Goal: Task Accomplishment & Management: Use online tool/utility

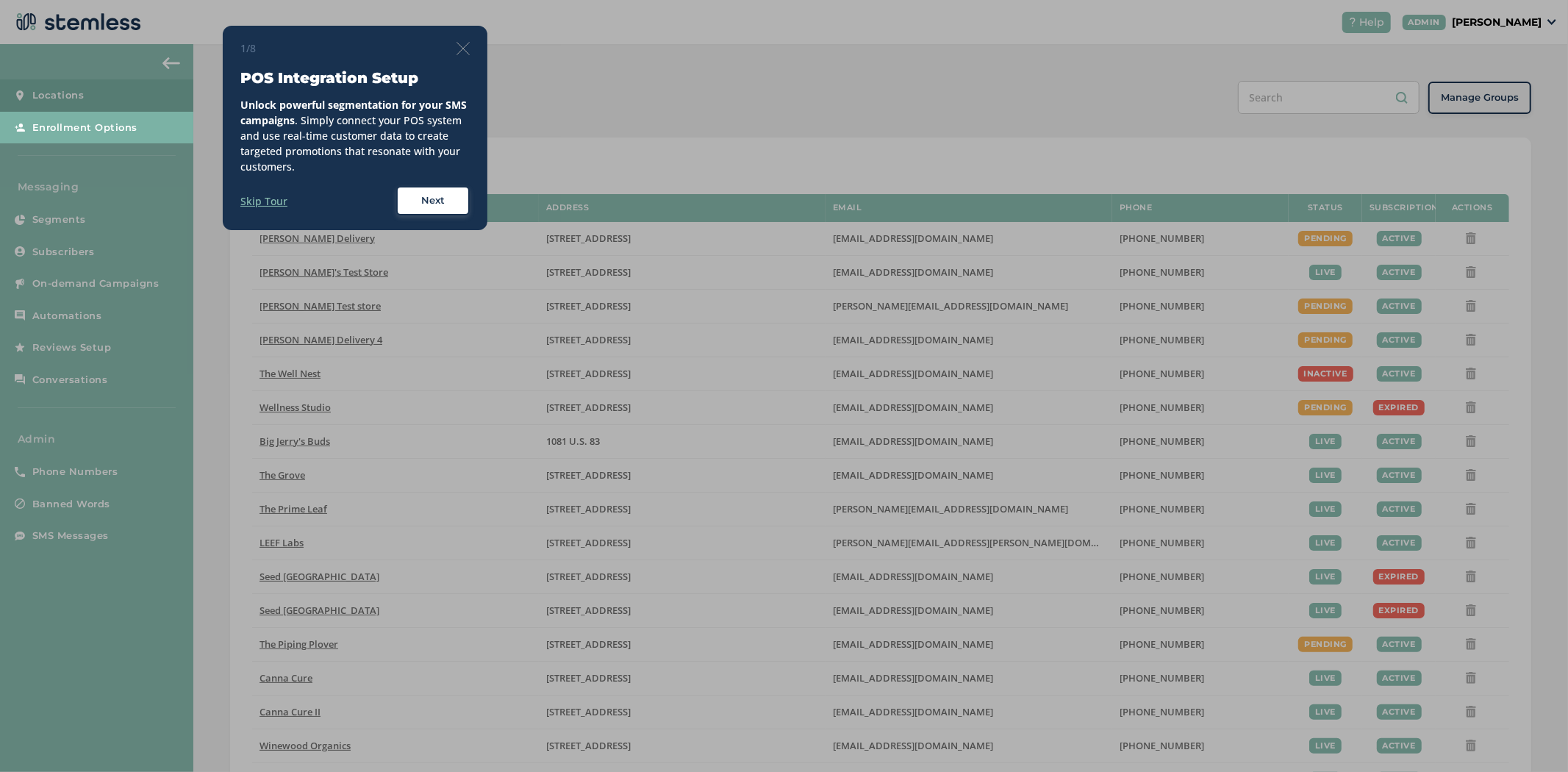
click at [464, 41] on div "1/8" at bounding box center [355, 47] width 229 height 15
click at [464, 45] on img at bounding box center [462, 48] width 13 height 13
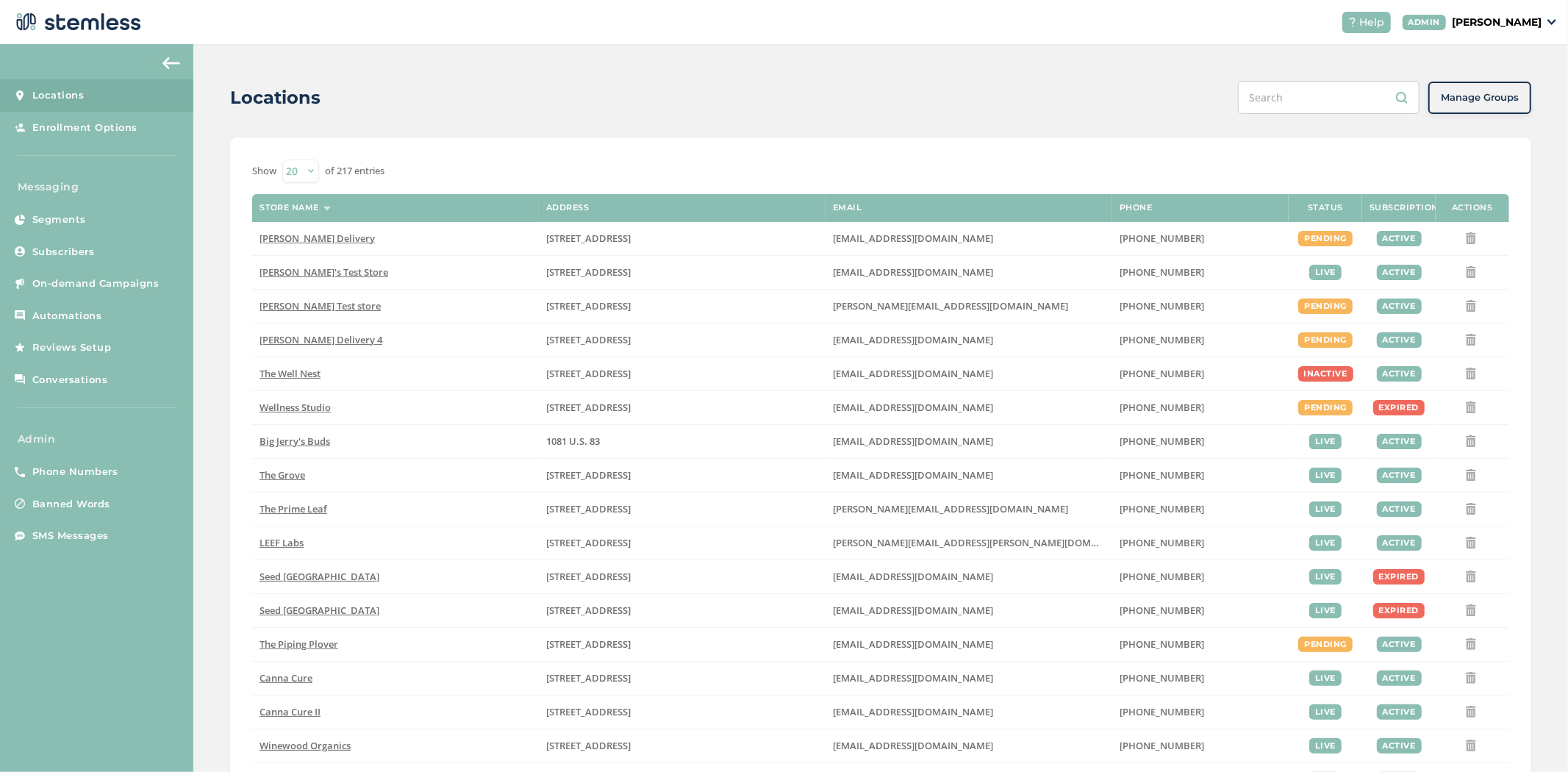
click at [1512, 19] on p "[PERSON_NAME]" at bounding box center [1497, 22] width 90 height 15
click at [1486, 104] on span "Impersonate" at bounding box center [1504, 106] width 72 height 15
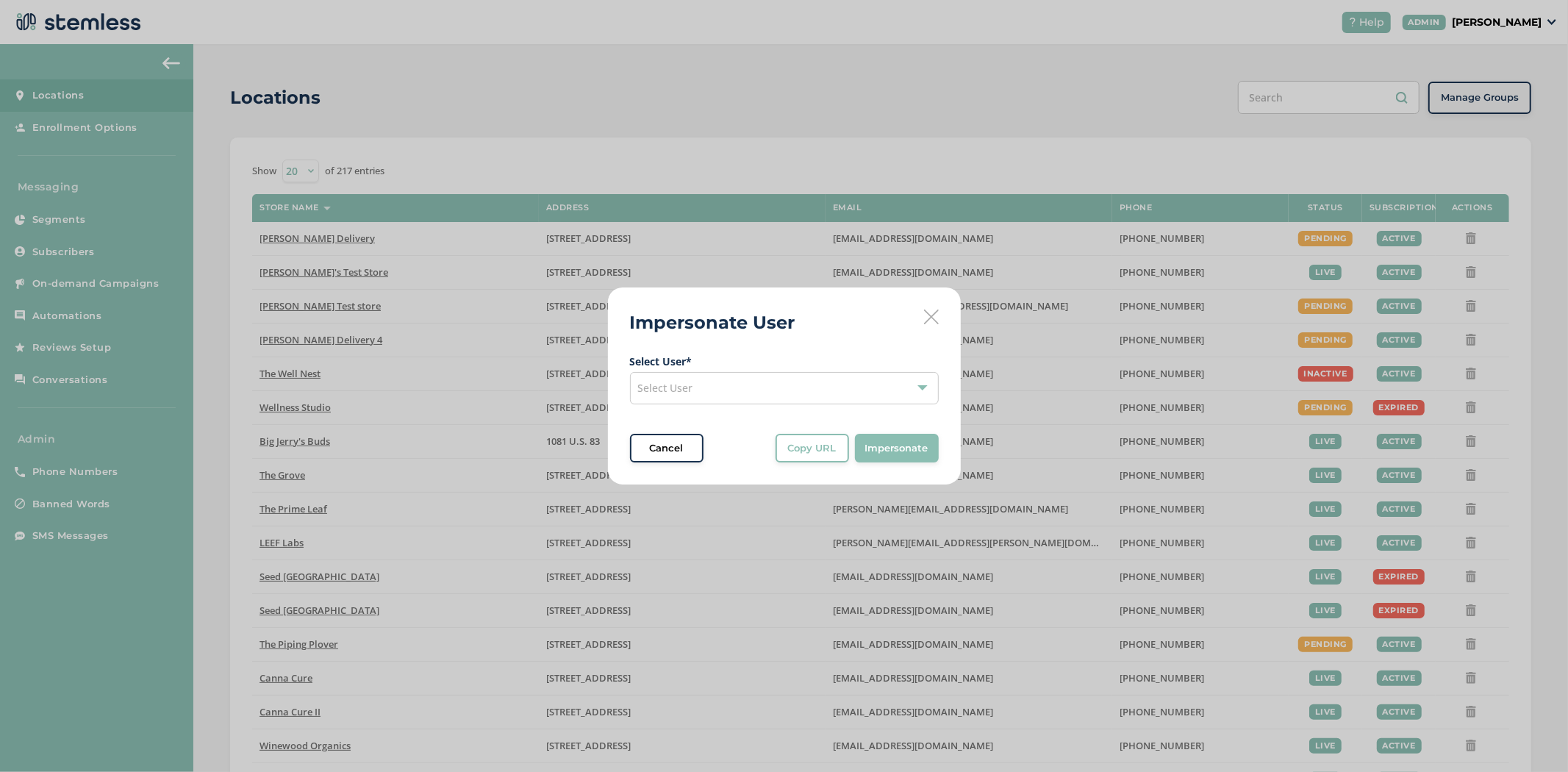
click at [807, 391] on div "Select User" at bounding box center [784, 389] width 309 height 32
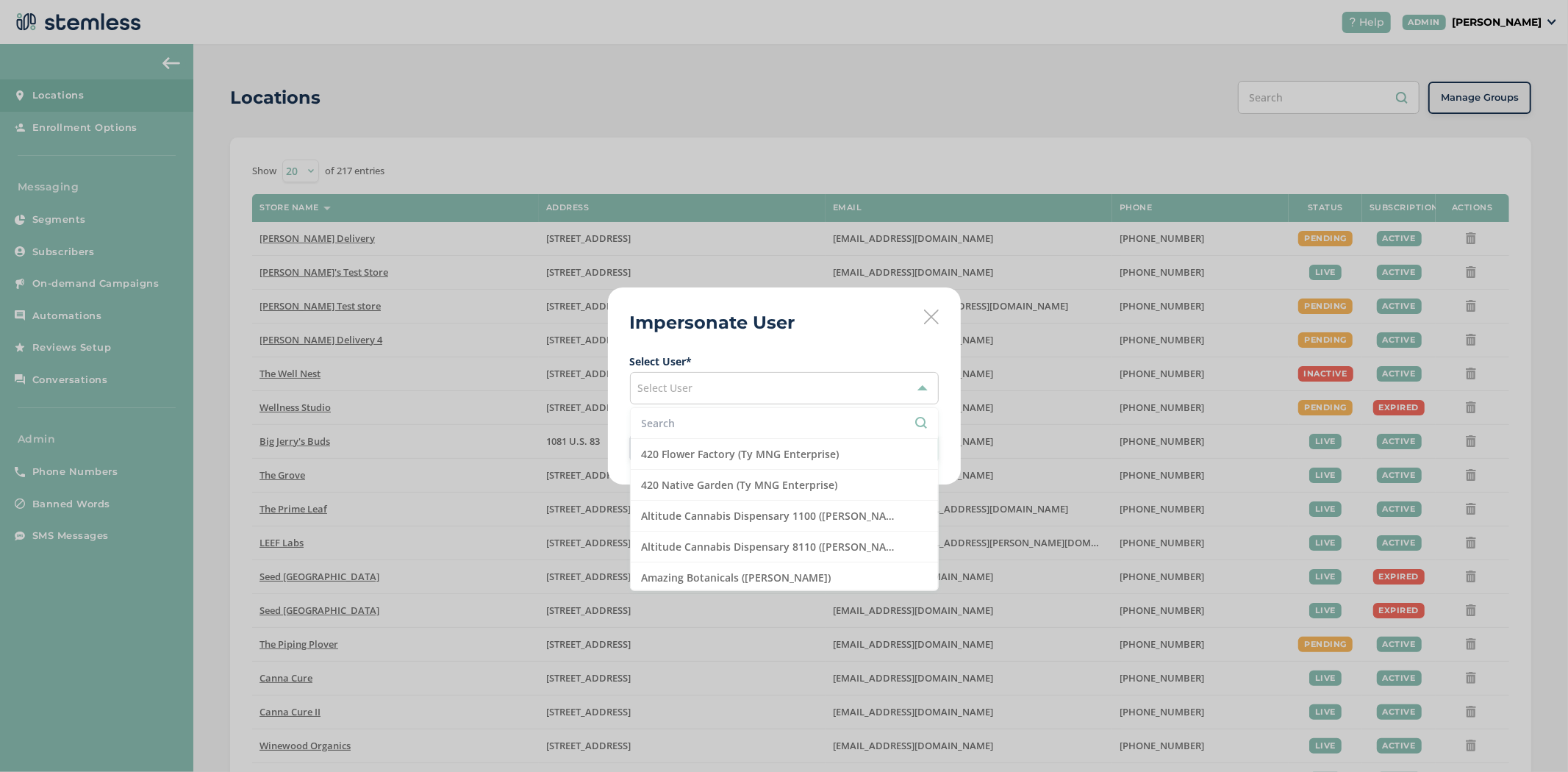
click at [782, 415] on li at bounding box center [784, 423] width 307 height 31
click at [773, 428] on input "text" at bounding box center [784, 423] width 285 height 15
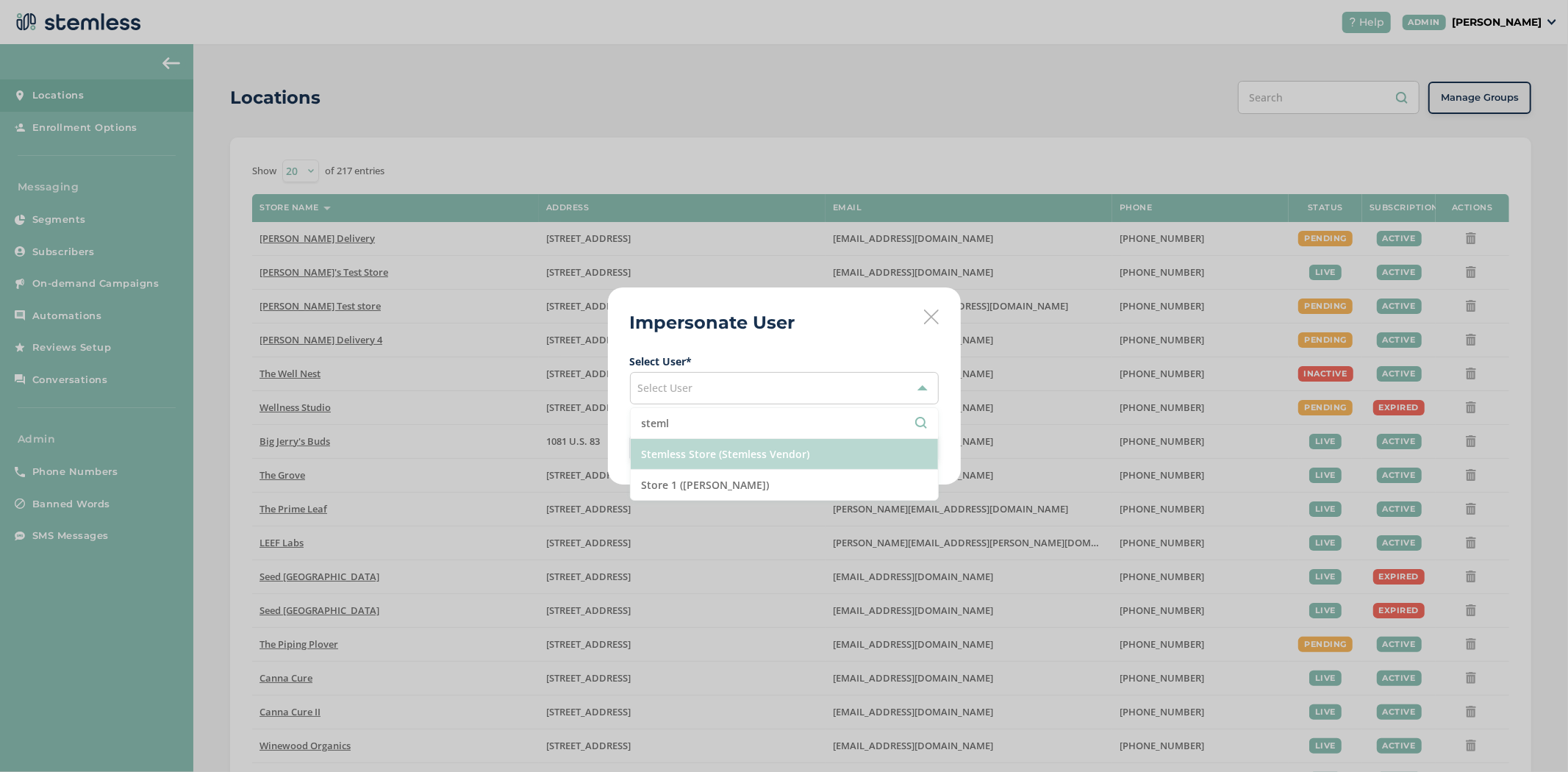
type input "steml"
click at [759, 445] on li "Stemless Store (Stemless Vendor)" at bounding box center [784, 455] width 307 height 31
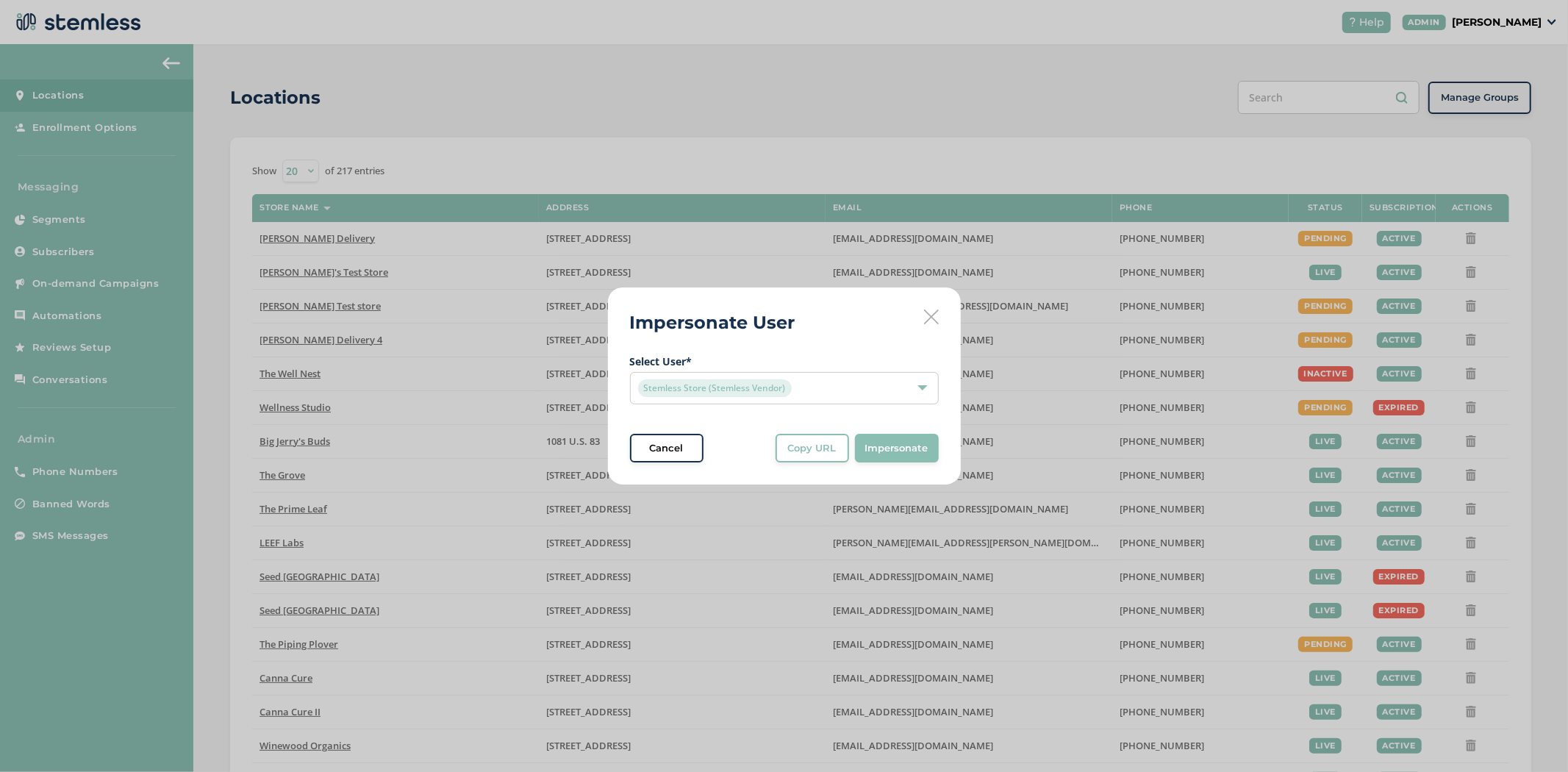
click at [897, 443] on span "Impersonate" at bounding box center [896, 448] width 63 height 15
